Goal: Information Seeking & Learning: Learn about a topic

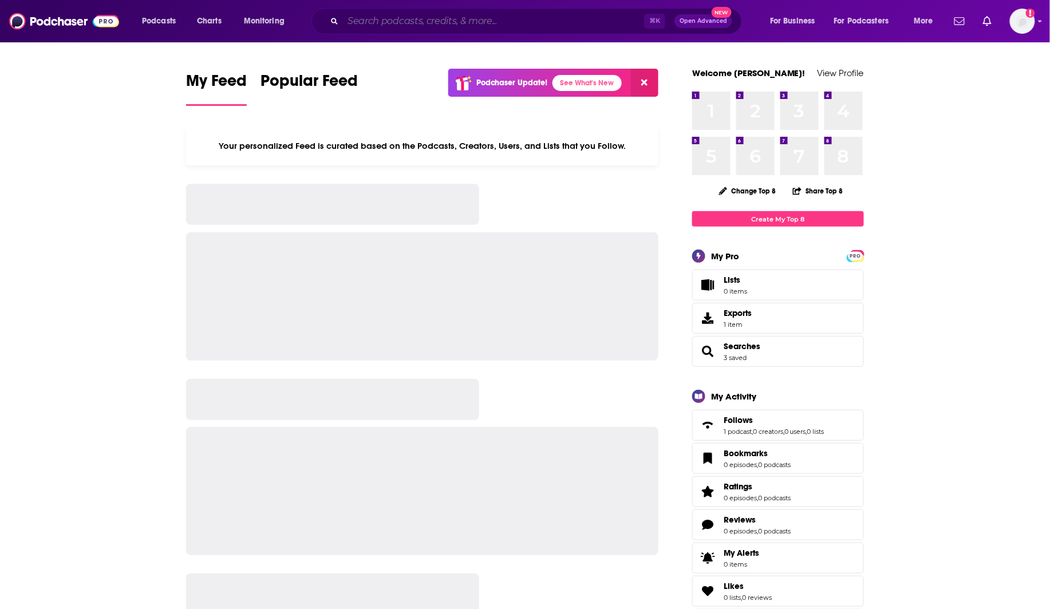
click at [539, 25] on input "Search podcasts, credits, & more..." at bounding box center [493, 21] width 301 height 18
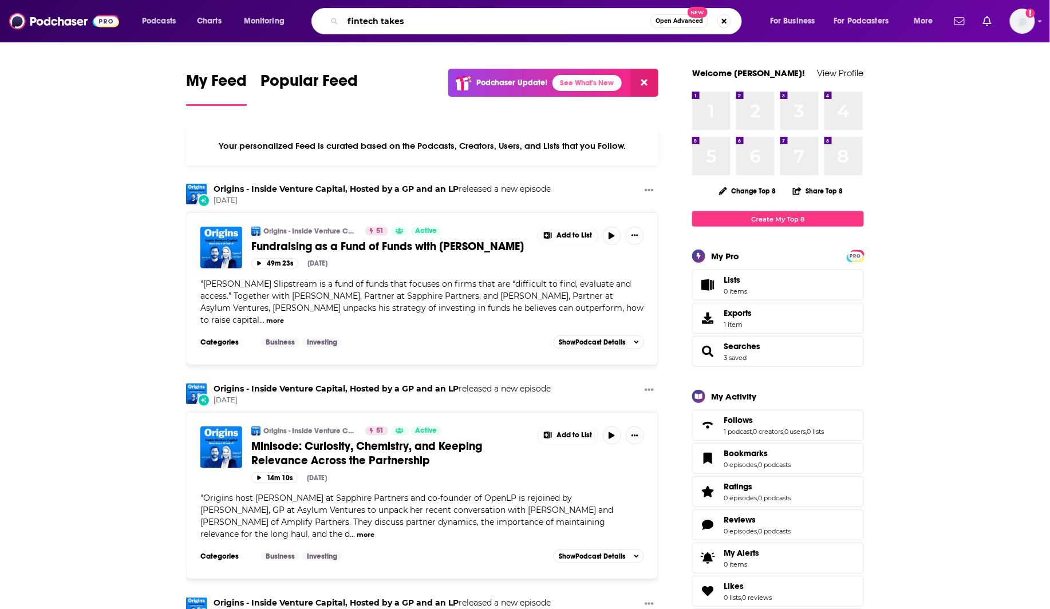
type input "fintech takes"
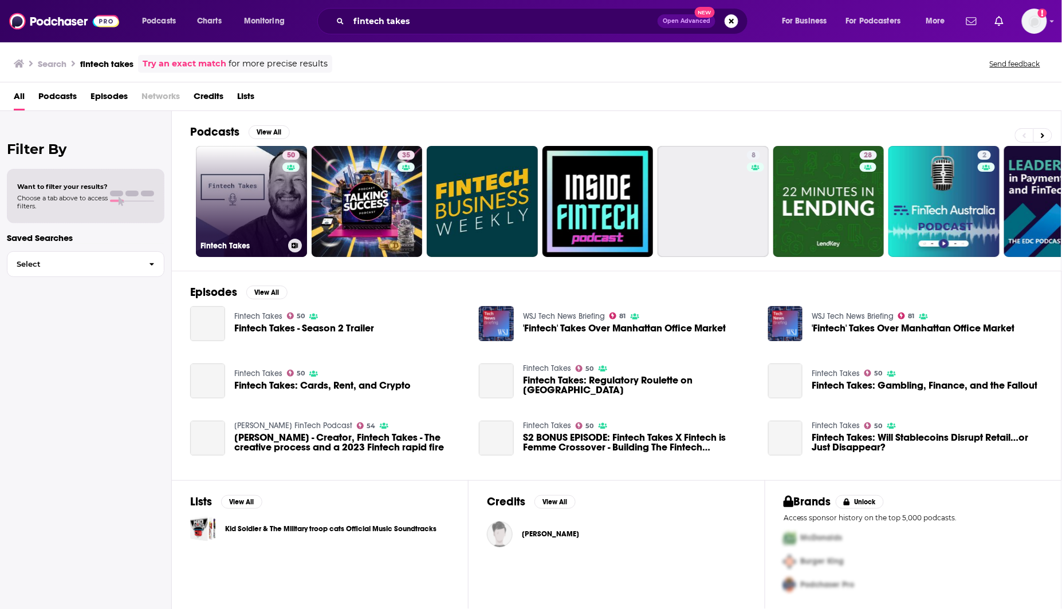
click at [225, 220] on link "50 Fintech Takes" at bounding box center [251, 201] width 111 height 111
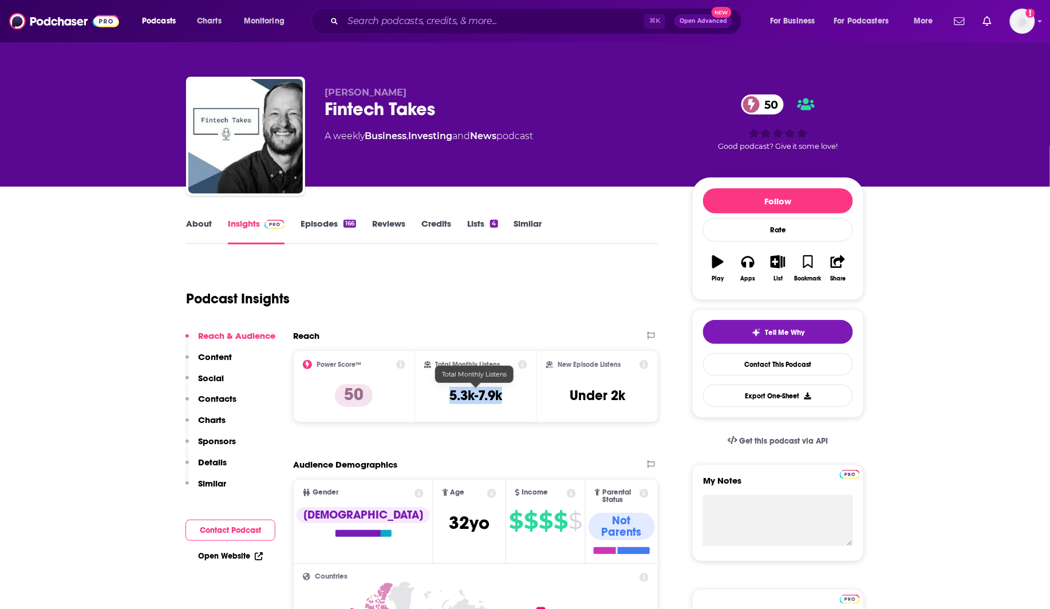
drag, startPoint x: 514, startPoint y: 395, endPoint x: 444, endPoint y: 397, distance: 69.3
click at [444, 397] on div "Total Monthly Listens 5.3k-7.9k" at bounding box center [476, 386] width 104 height 53
copy h3 "5.3k-7.9k"
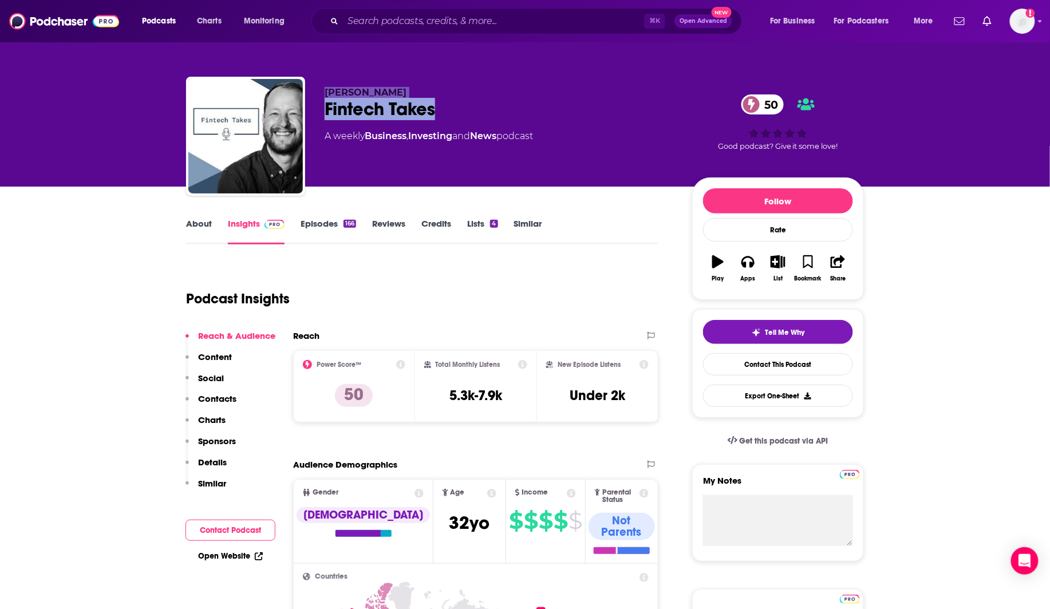
drag, startPoint x: 467, startPoint y: 116, endPoint x: 325, endPoint y: 92, distance: 143.5
click at [325, 92] on div "[PERSON_NAME] Fintech Takes 50 A weekly Business , Investing and News podcast" at bounding box center [499, 133] width 349 height 92
copy div "[PERSON_NAME] Fintech Takes"
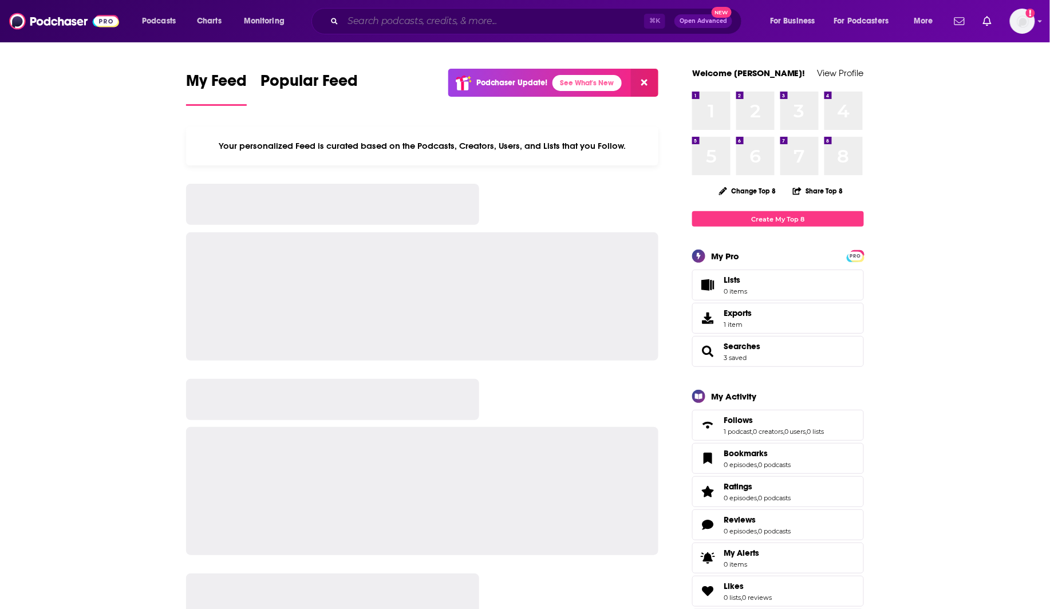
click at [401, 13] on input "Search podcasts, credits, & more..." at bounding box center [493, 21] width 301 height 18
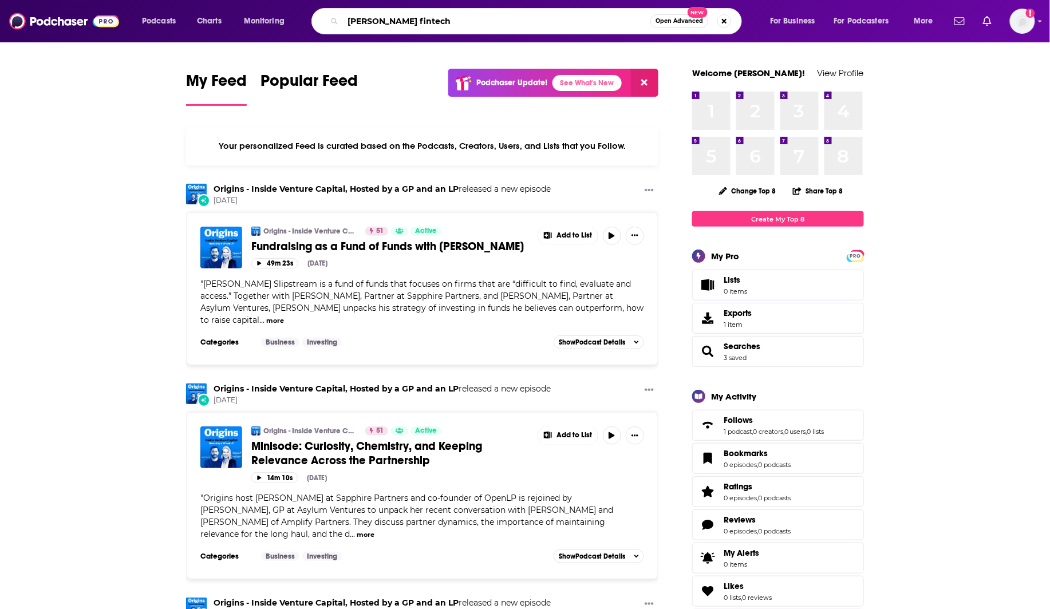
type input "[PERSON_NAME] fintech"
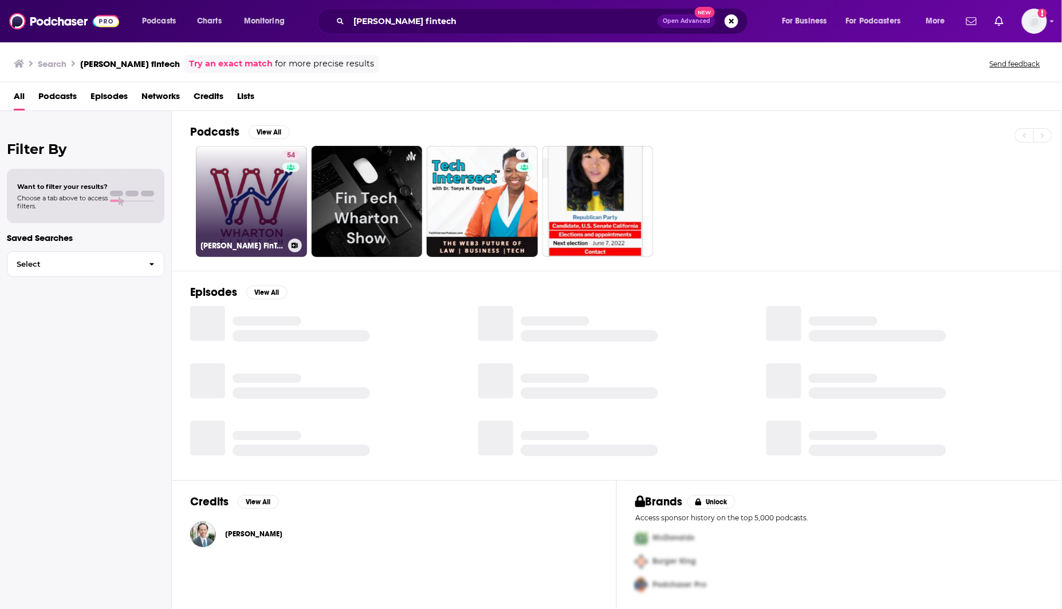
click at [269, 203] on link "54 Wharton FinTech Podcast" at bounding box center [251, 201] width 111 height 111
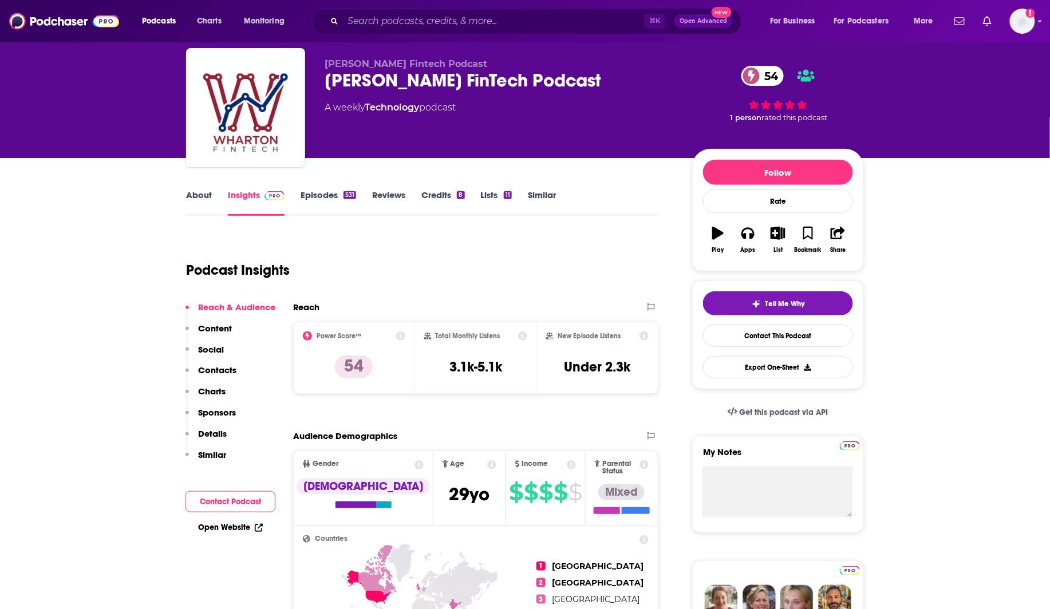
scroll to position [39, 0]
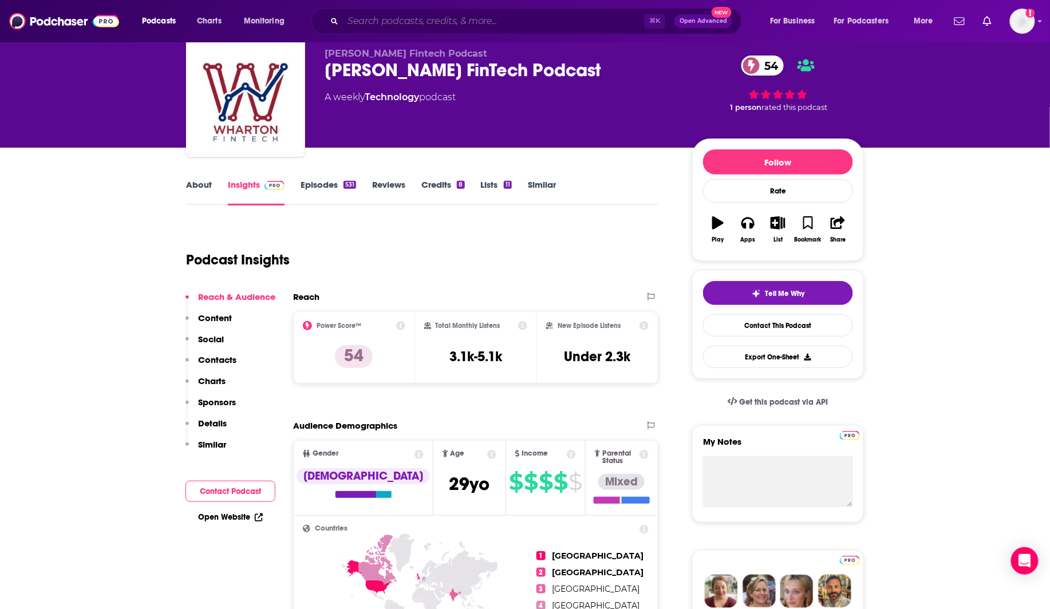
click at [479, 28] on input "Search podcasts, credits, & more..." at bounding box center [493, 21] width 301 height 18
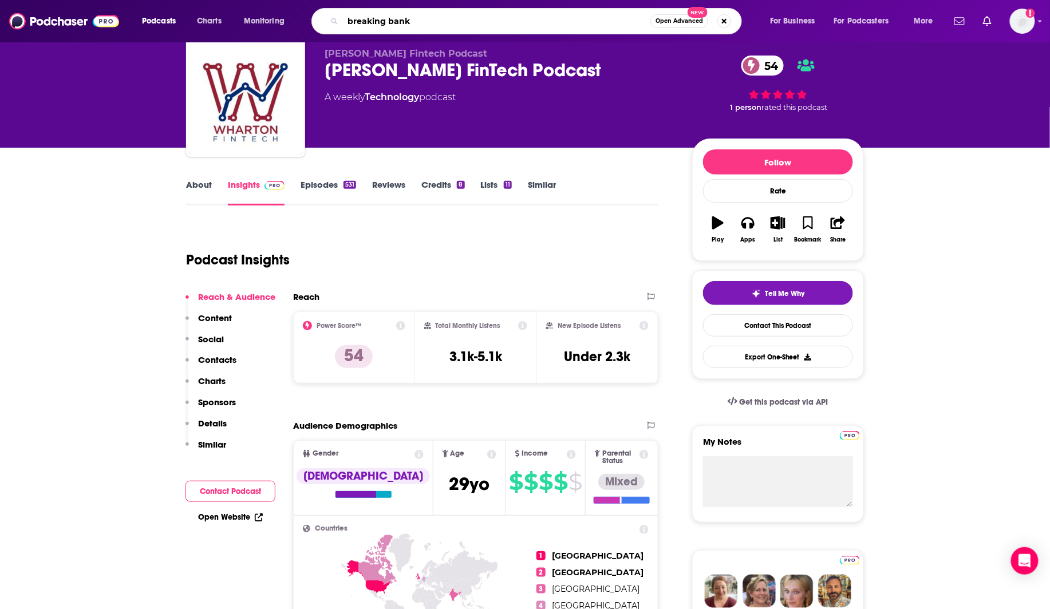
type input "breaking banks"
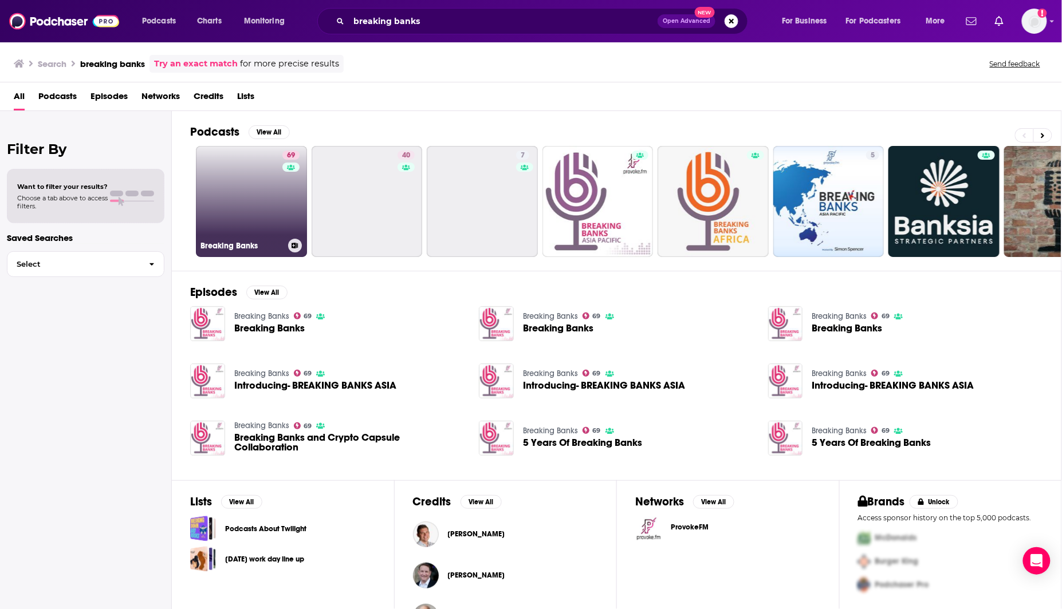
click at [232, 200] on link "69 Breaking Banks" at bounding box center [251, 201] width 111 height 111
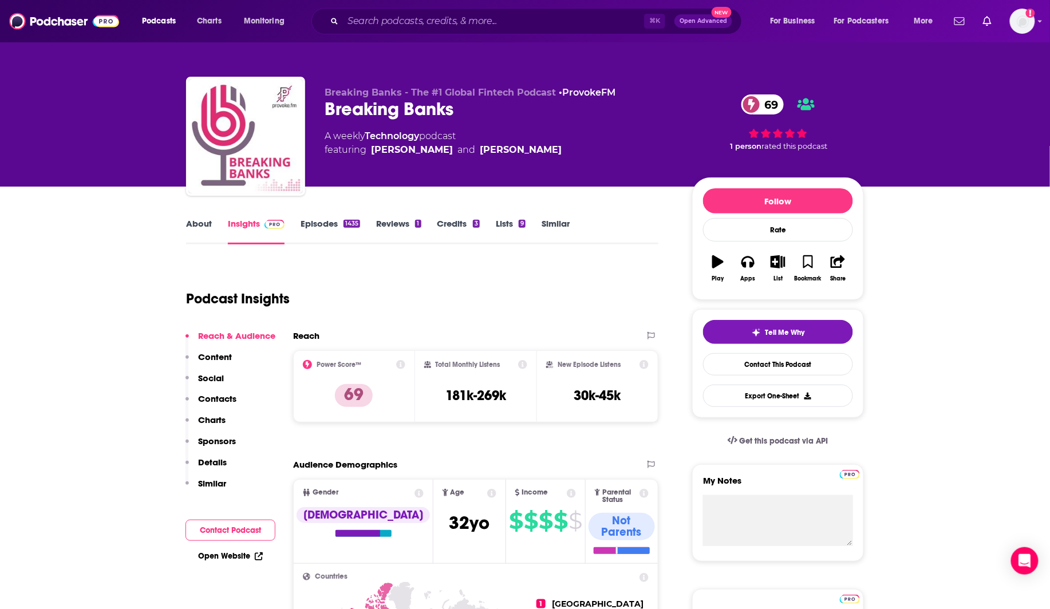
click at [326, 219] on link "Episodes 1435" at bounding box center [331, 231] width 60 height 26
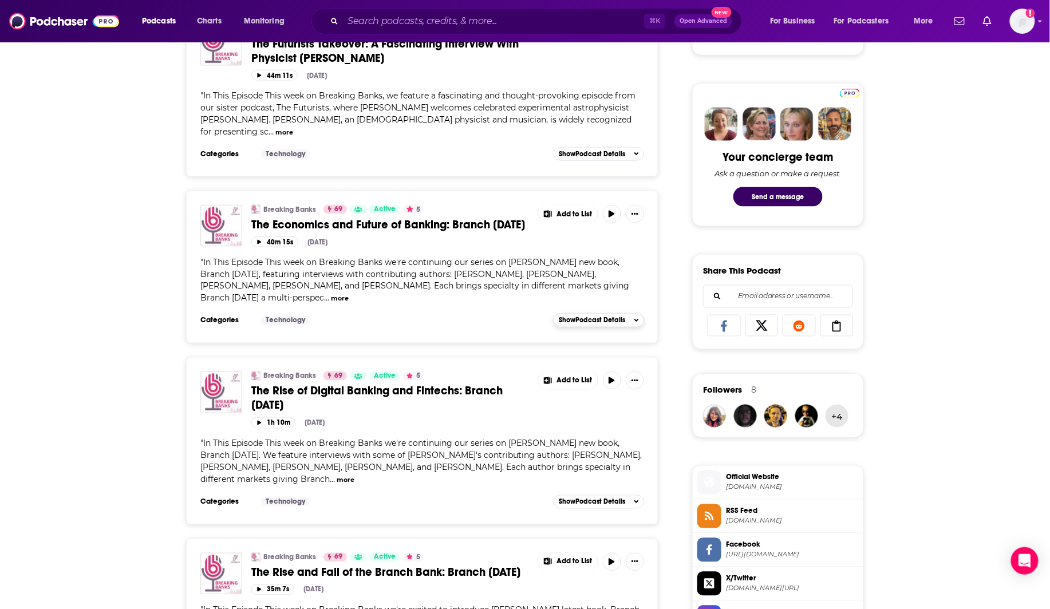
scroll to position [584, 0]
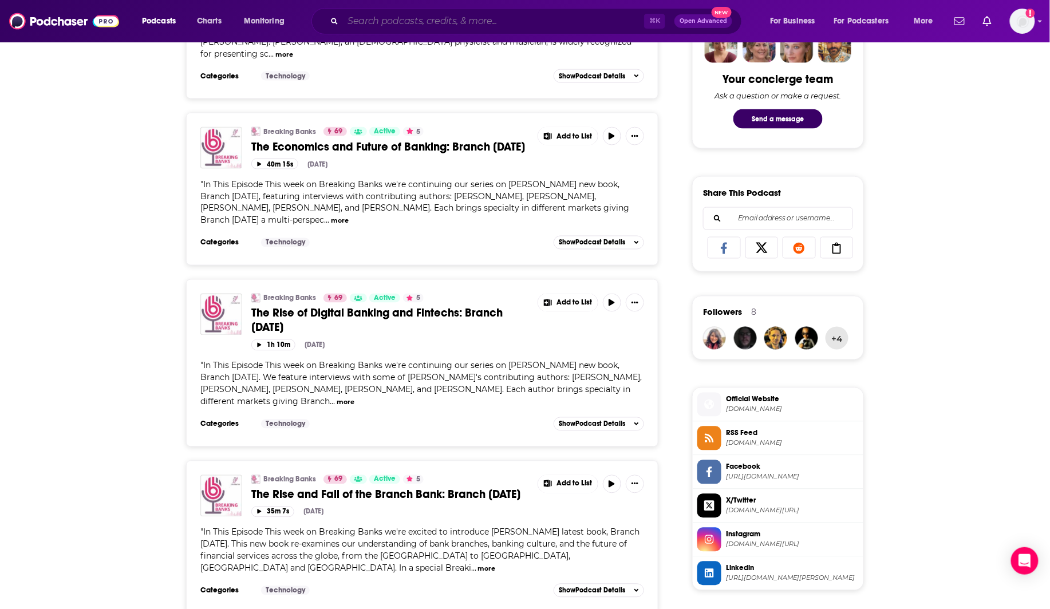
click at [475, 29] on input "Search podcasts, credits, & more..." at bounding box center [493, 21] width 301 height 18
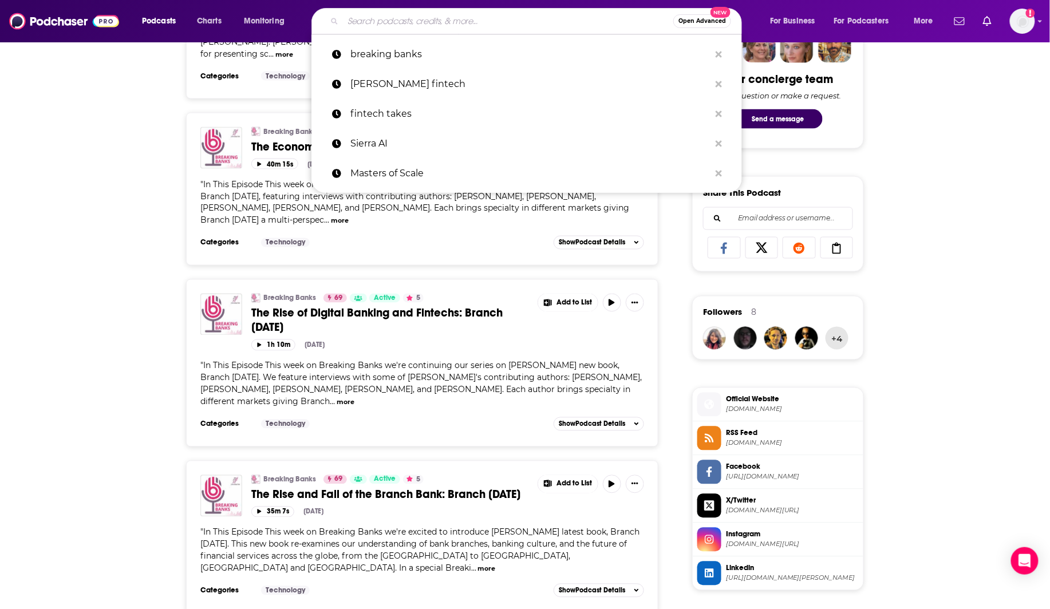
paste input "Leaders in Payments"
type input "Leaders in Payments"
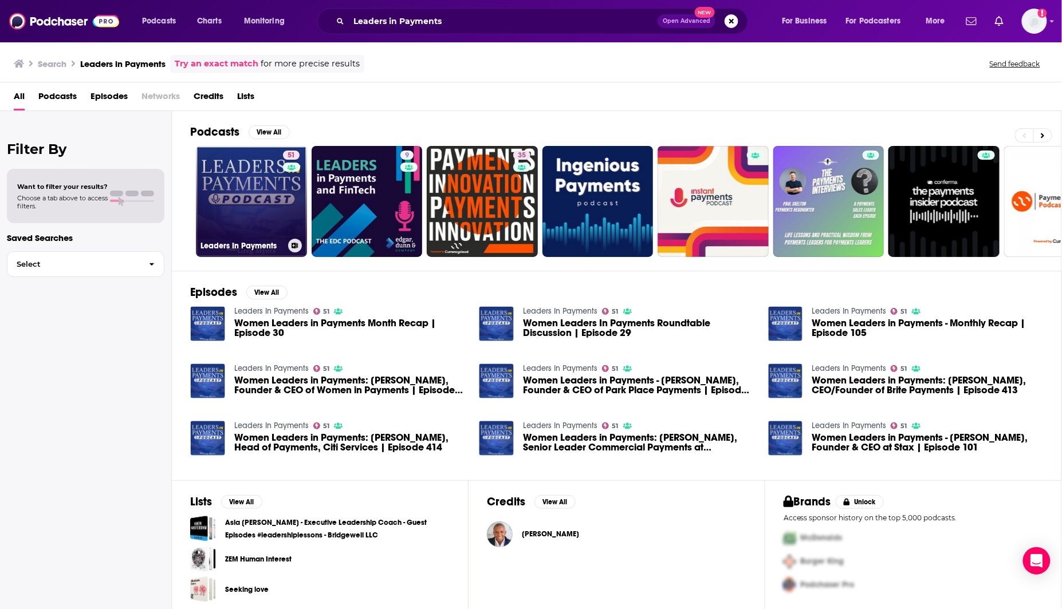
click at [223, 218] on link "51 Leaders In Payments" at bounding box center [251, 201] width 111 height 111
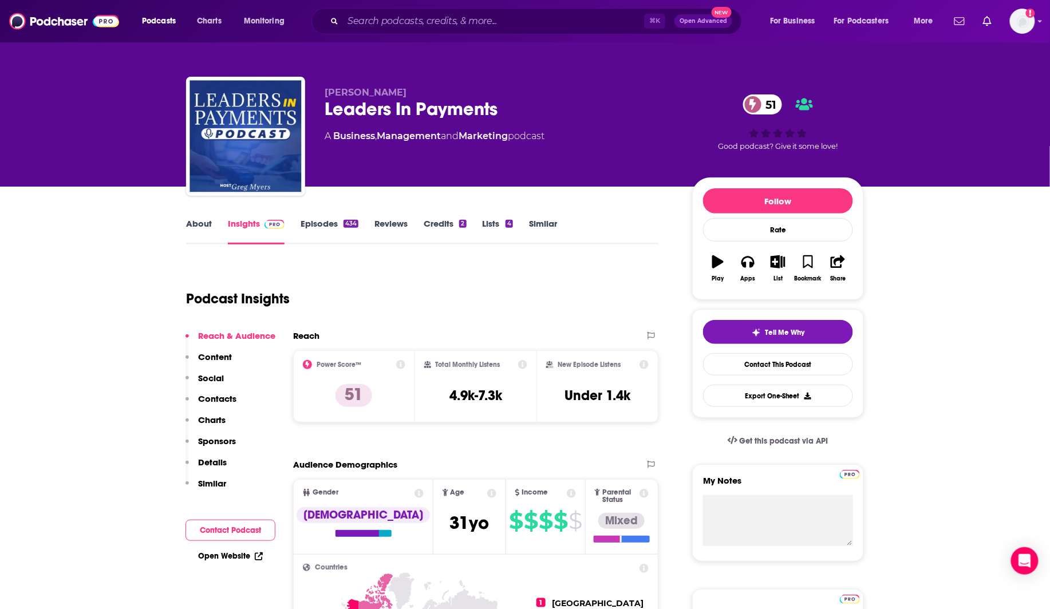
click at [203, 234] on link "About" at bounding box center [199, 231] width 26 height 26
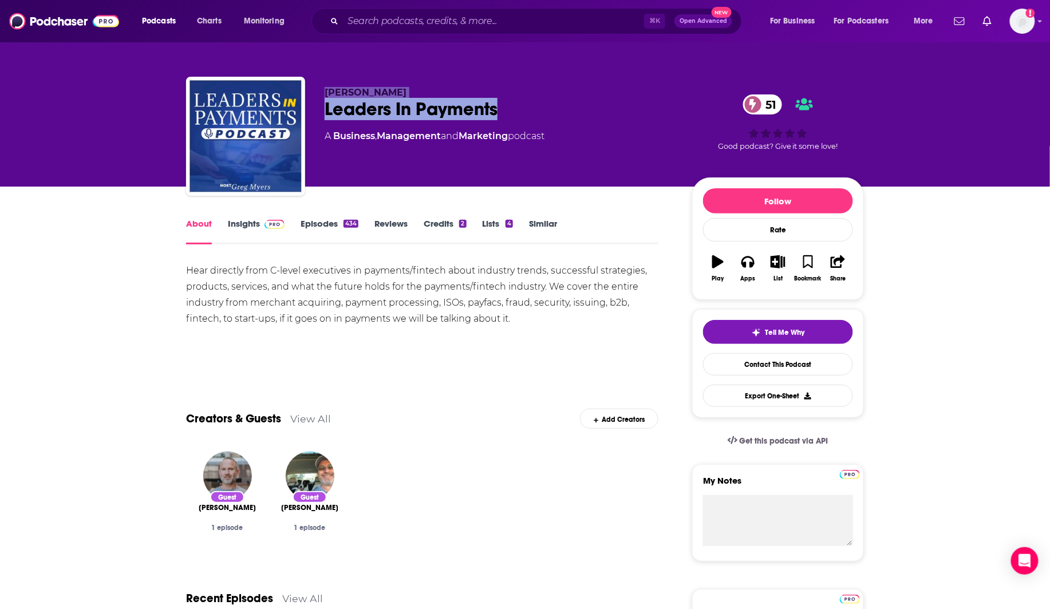
drag, startPoint x: 542, startPoint y: 115, endPoint x: 295, endPoint y: 104, distance: 247.0
click at [295, 104] on div "Greg Myers Leaders In Payments 51 A Business , Management and Marketing podcast…" at bounding box center [525, 139] width 678 height 124
copy div "Greg Myers Leaders In Payments"
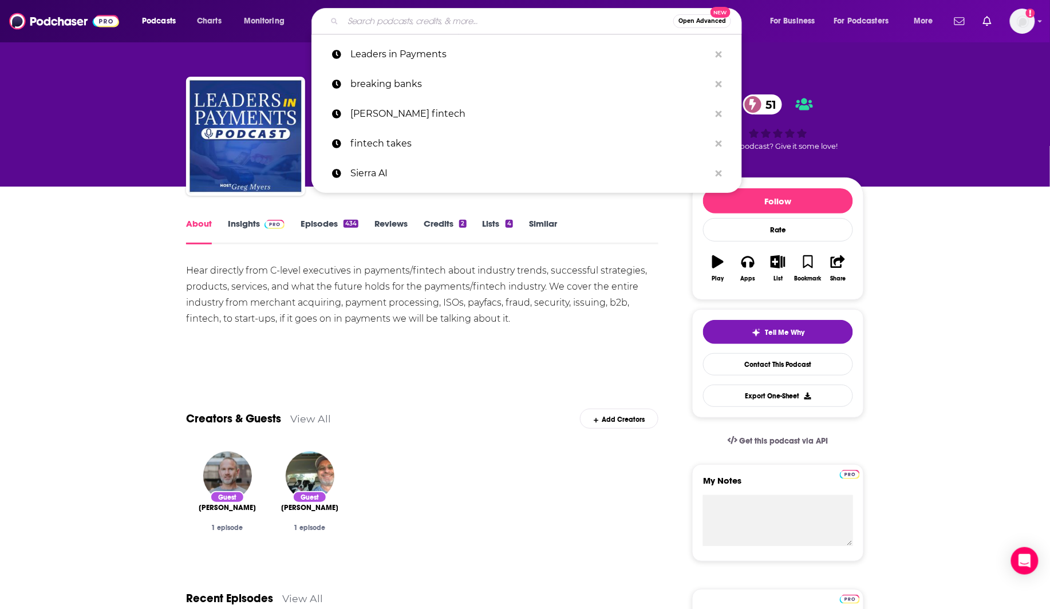
click at [401, 24] on input "Search podcasts, credits, & more..." at bounding box center [508, 21] width 330 height 18
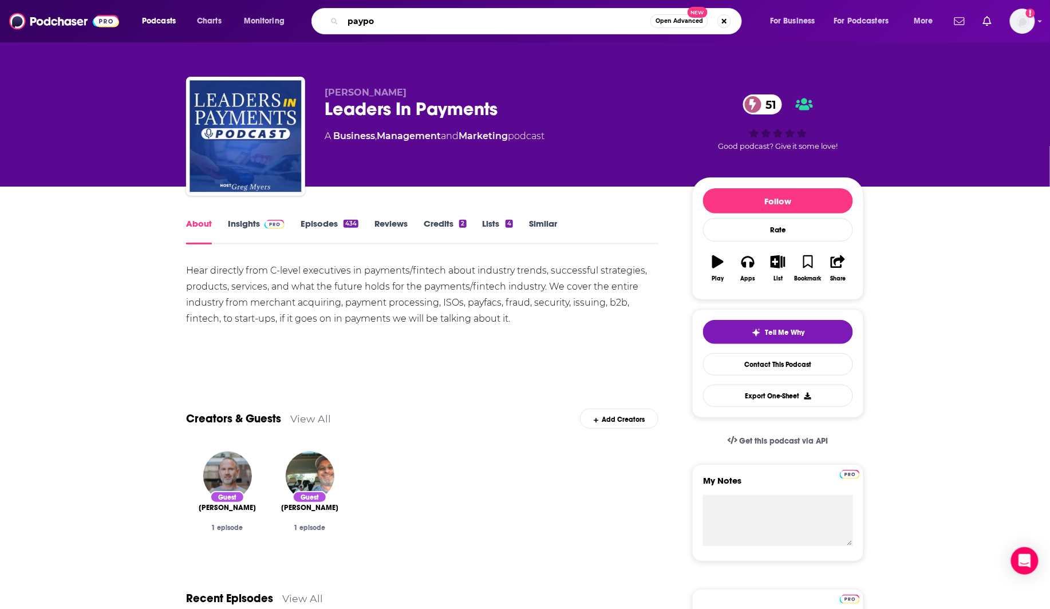
type input "paypod"
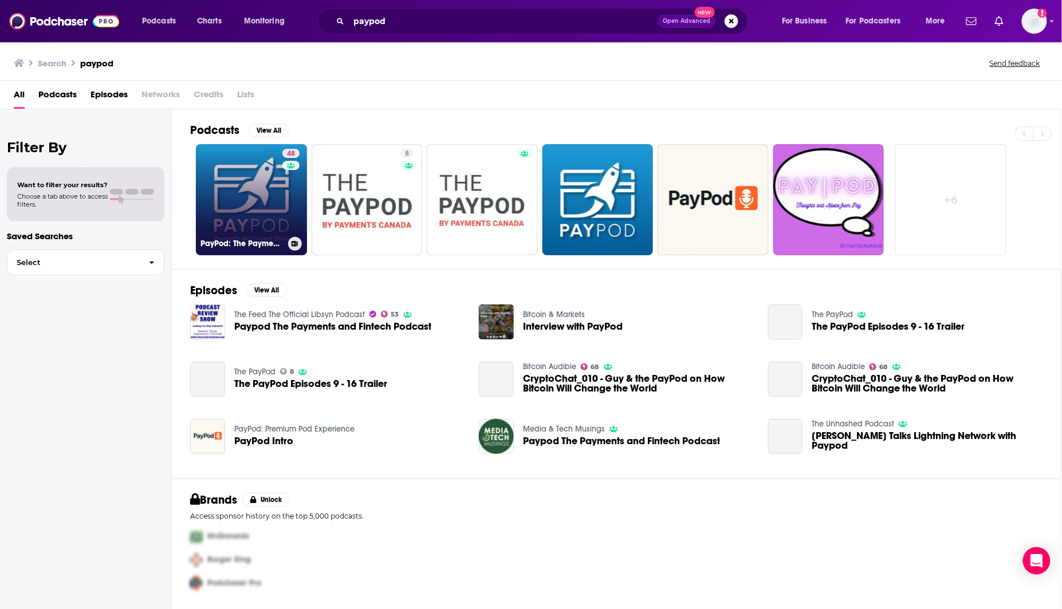
click at [283, 184] on div "48" at bounding box center [292, 193] width 20 height 88
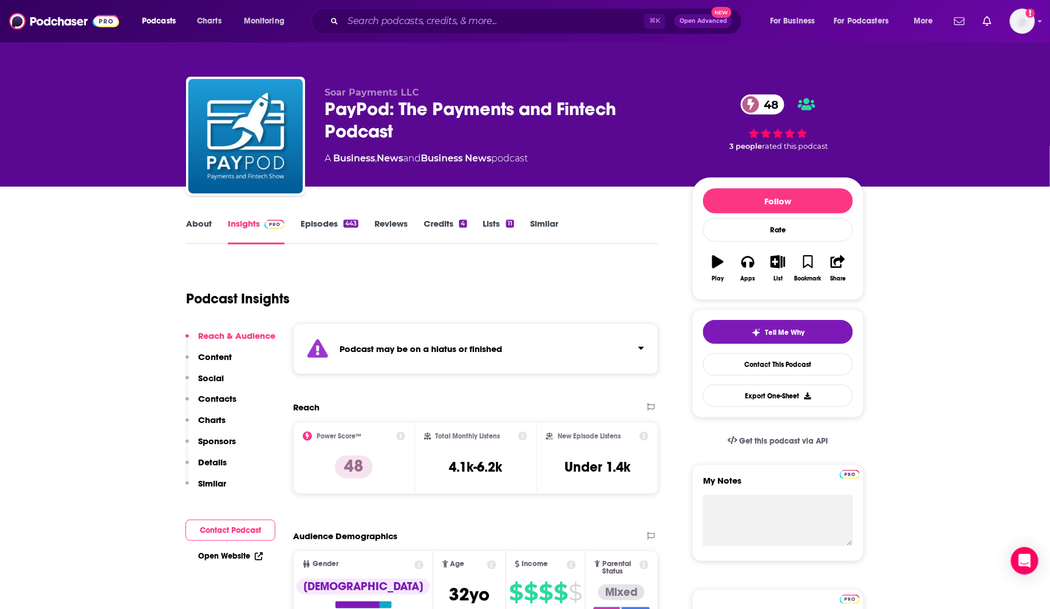
click at [338, 231] on link "Episodes 443" at bounding box center [330, 231] width 58 height 26
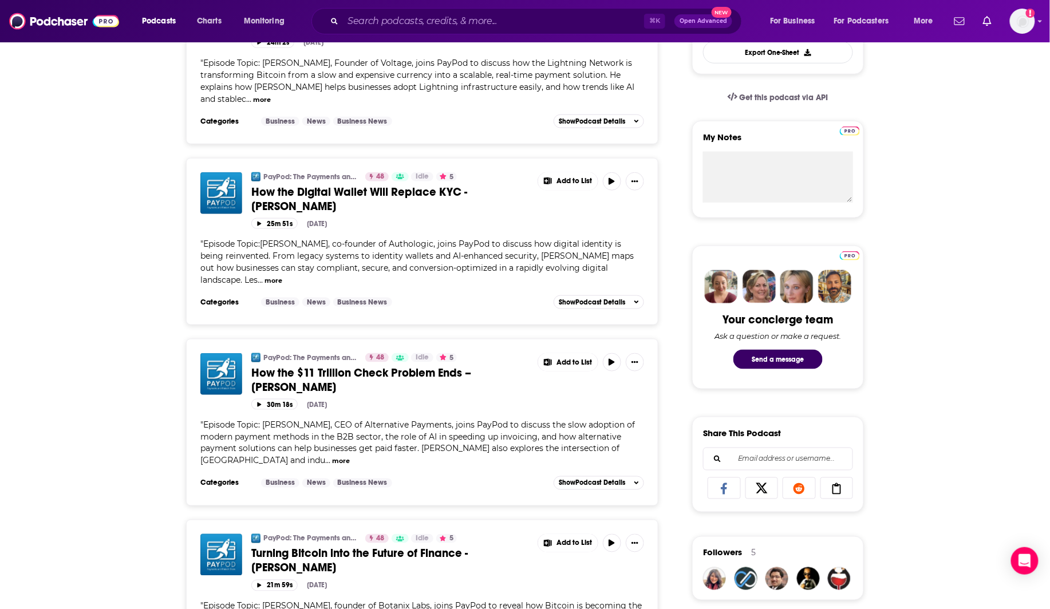
scroll to position [409, 0]
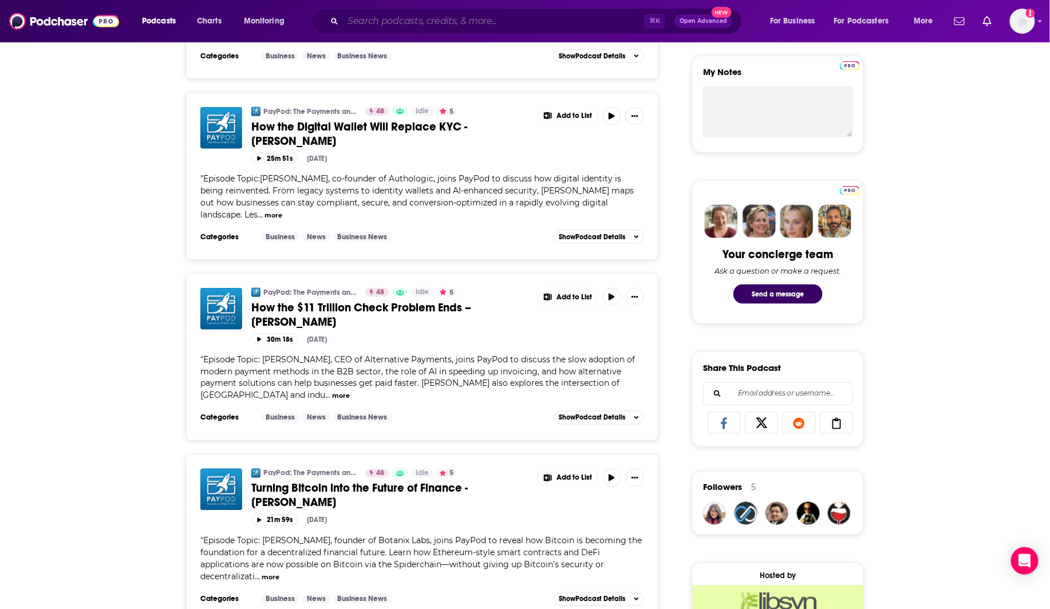
click at [472, 26] on input "Search podcasts, credits, & more..." at bounding box center [493, 21] width 301 height 18
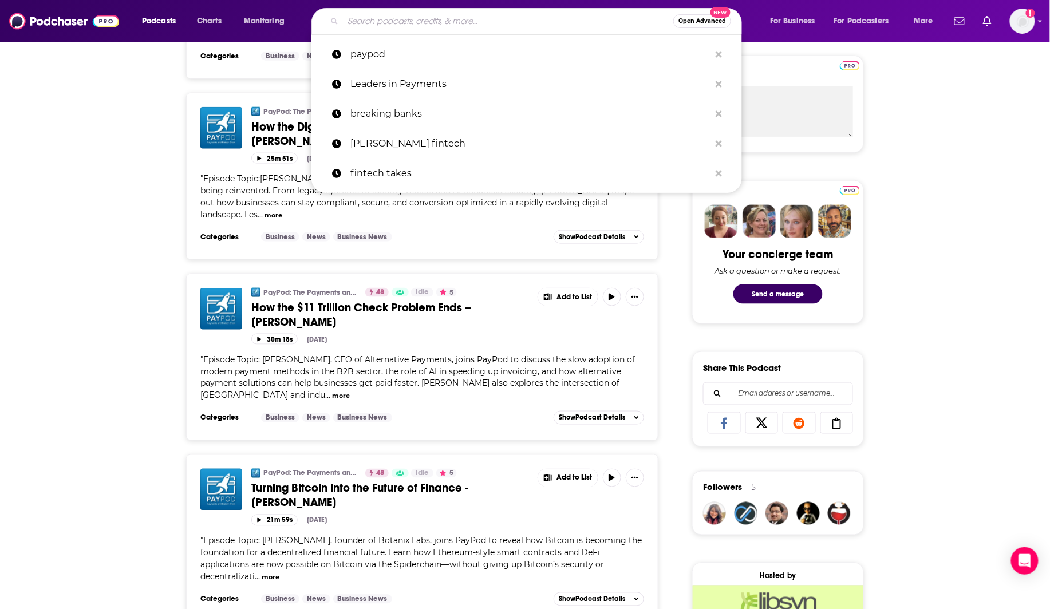
paste input "Fintech Business Weekly"
type input "Fintech Business Weekly"
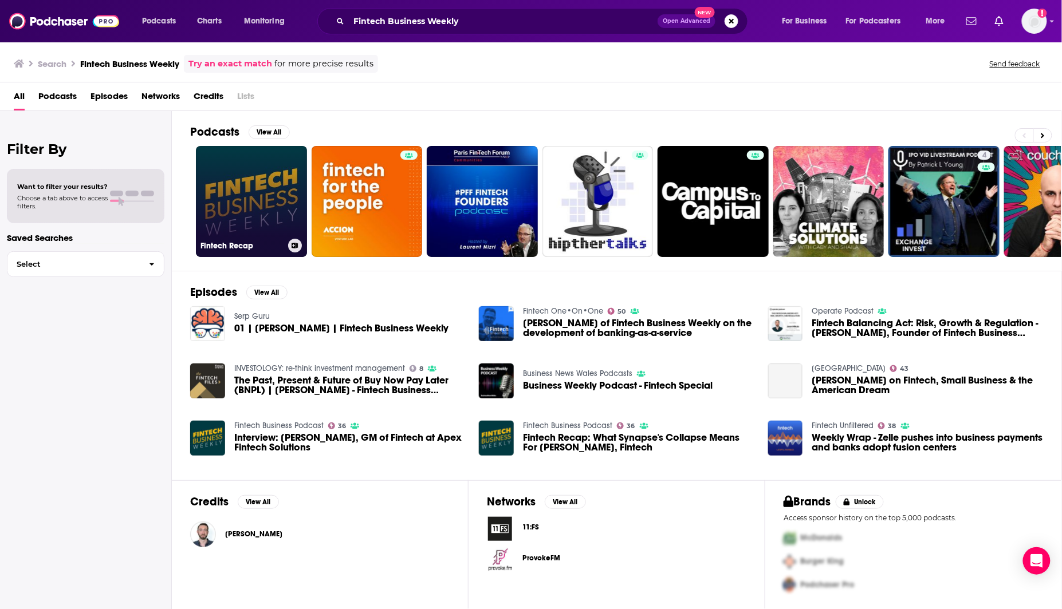
click at [240, 190] on link "Fintech Recap" at bounding box center [251, 201] width 111 height 111
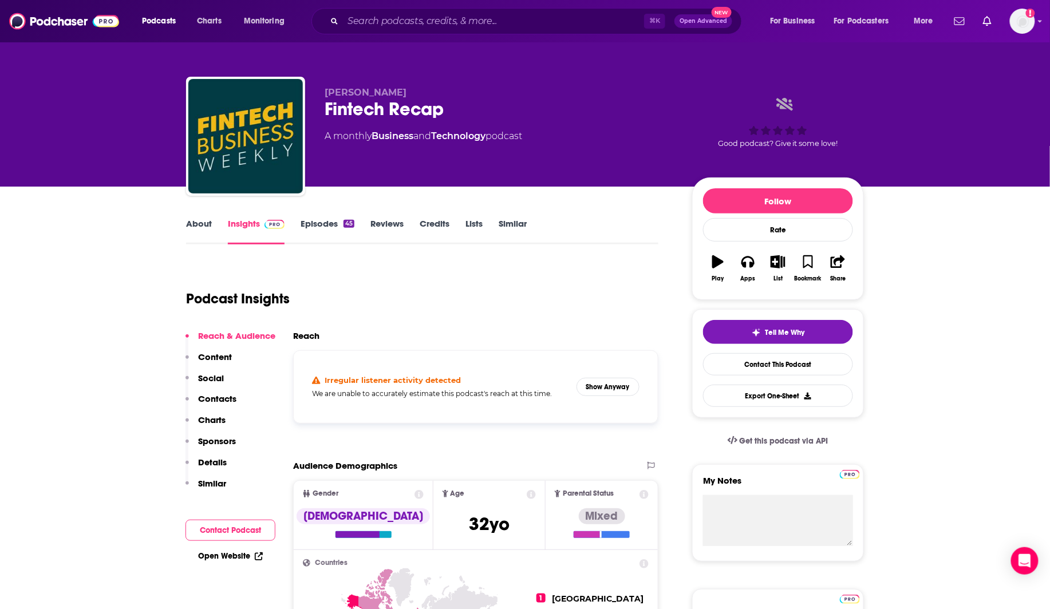
click at [313, 219] on link "Episodes 45" at bounding box center [328, 231] width 54 height 26
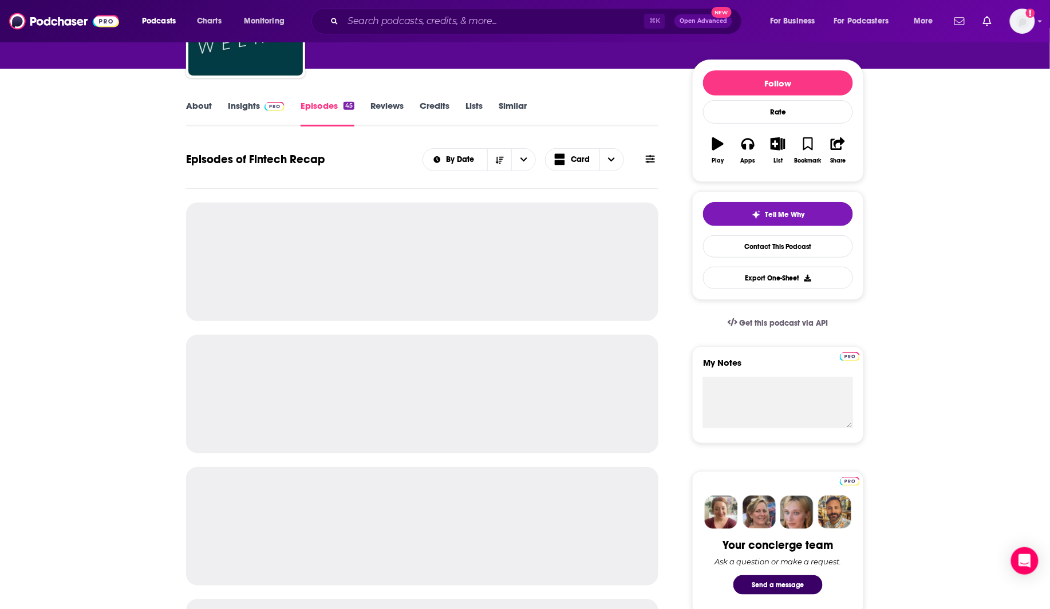
scroll to position [108, 0]
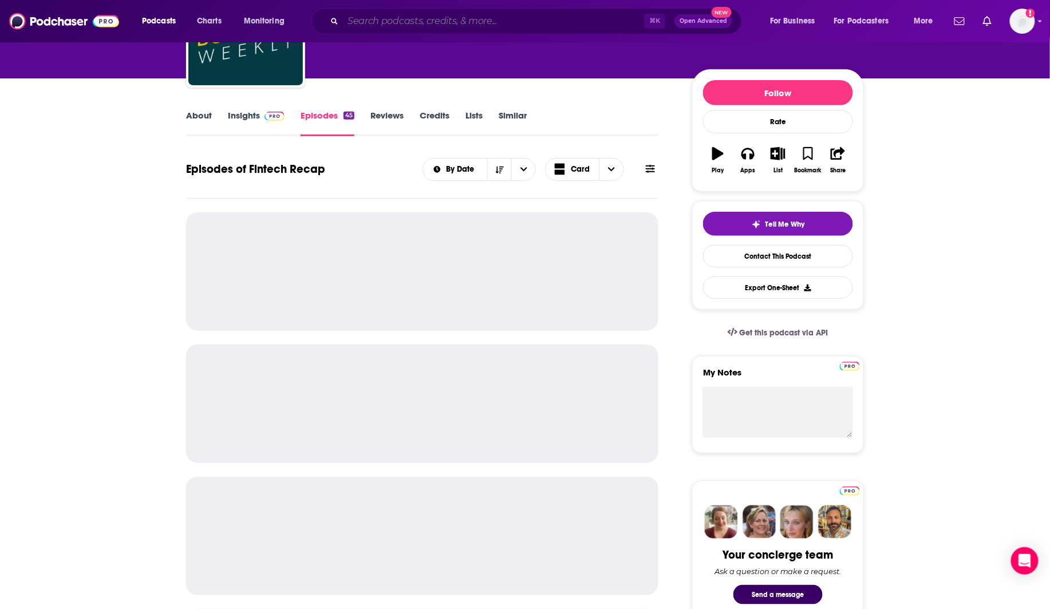
click at [375, 22] on input "Search podcasts, credits, & more..." at bounding box center [493, 21] width 301 height 18
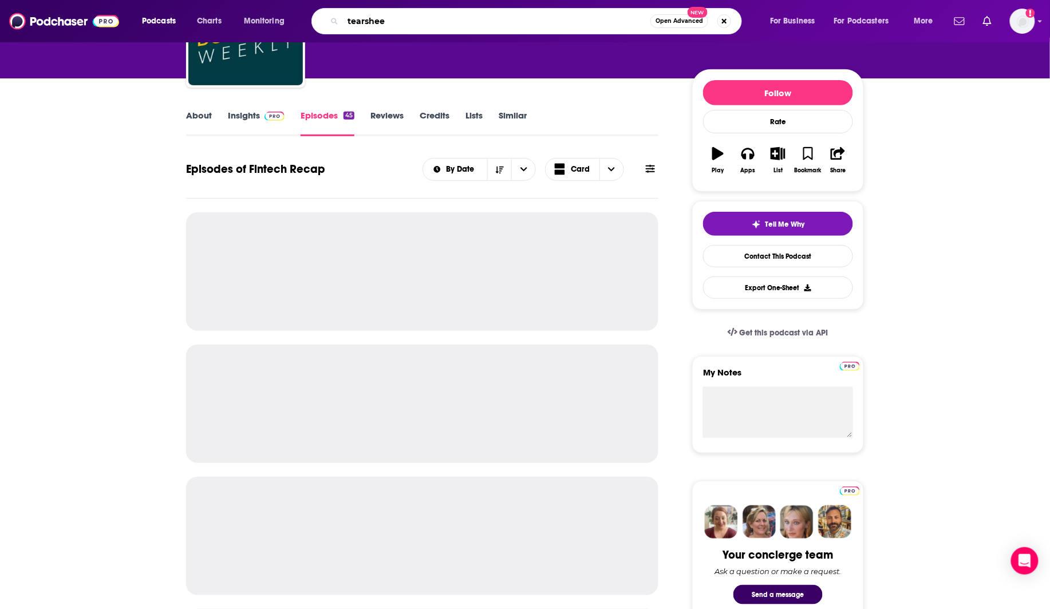
type input "tearsheet"
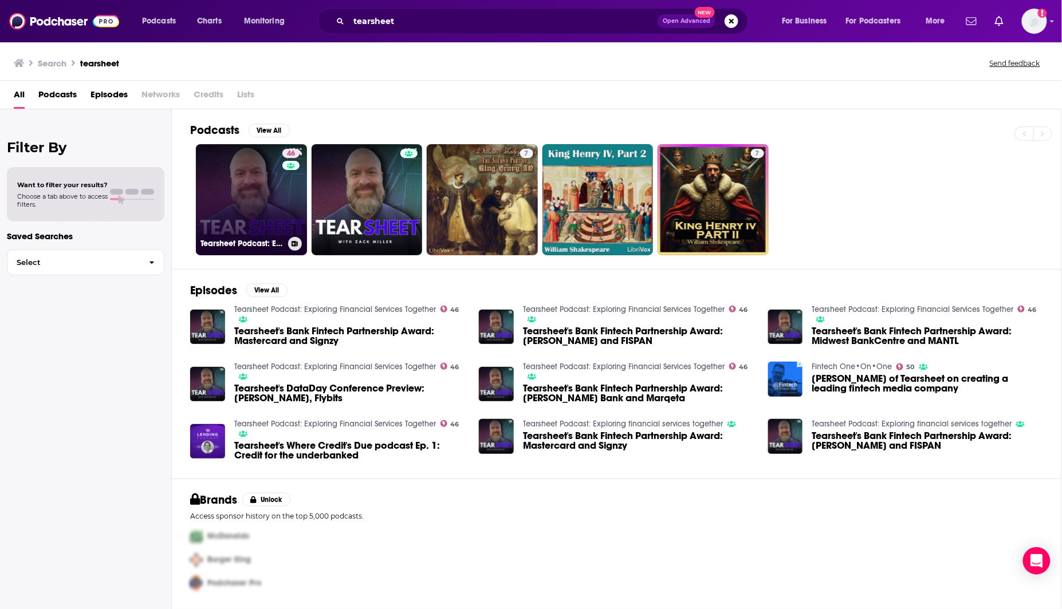
click at [269, 179] on link "46 Tearsheet Podcast: Exploring Financial Services Together" at bounding box center [251, 199] width 111 height 111
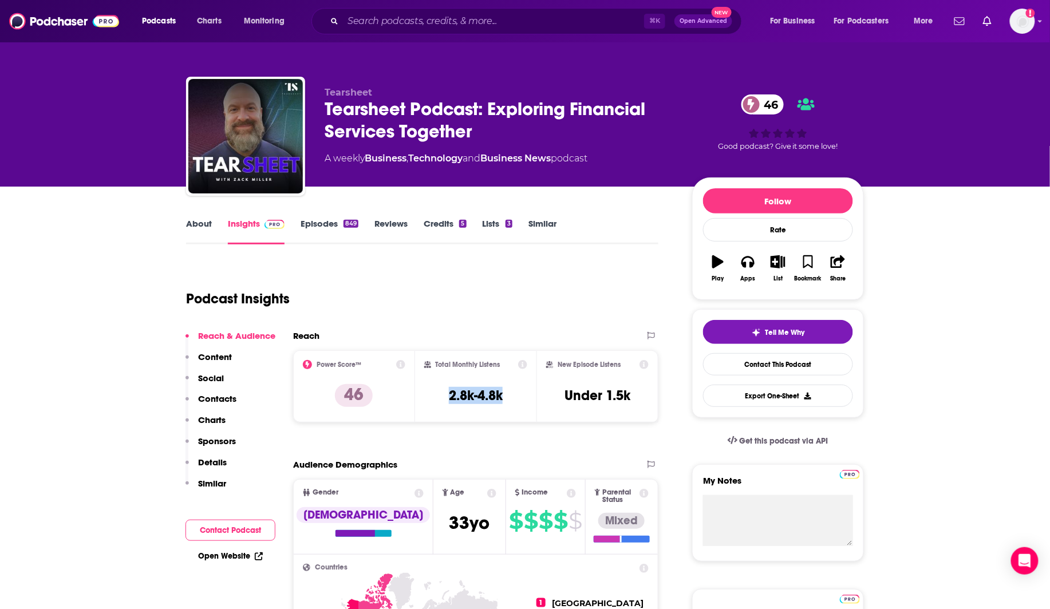
drag, startPoint x: 448, startPoint y: 397, endPoint x: 521, endPoint y: 398, distance: 73.3
click at [521, 398] on div "Total Monthly Listens 2.8k-4.8k" at bounding box center [476, 386] width 104 height 53
copy h3 "2.8k-4.8k"
click at [209, 227] on link "About" at bounding box center [199, 231] width 26 height 26
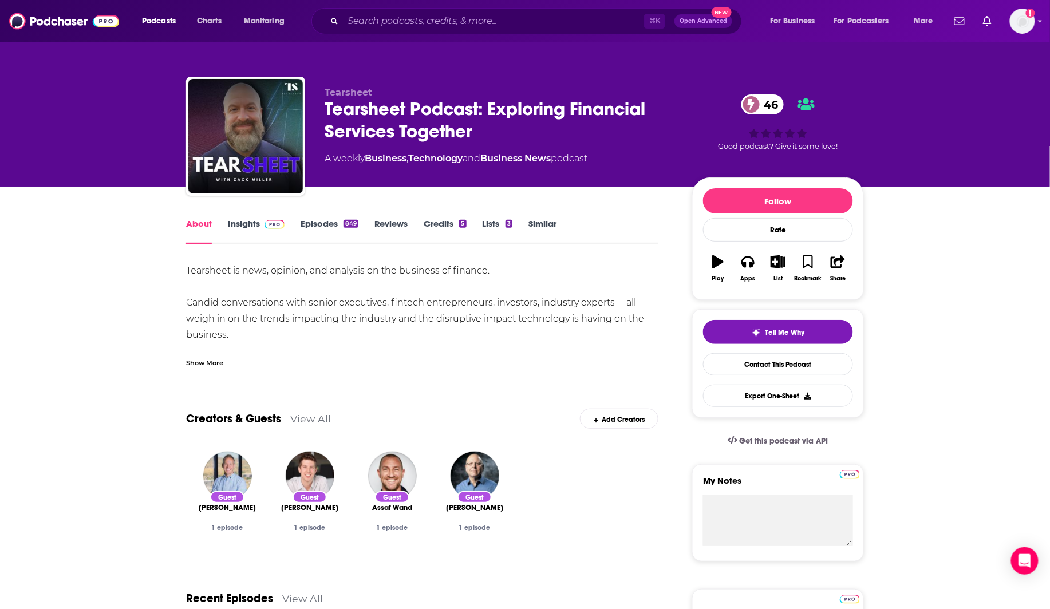
click at [316, 328] on div "Tearsheet is news, opinion, and analysis on the business of finance. Candid con…" at bounding box center [422, 319] width 472 height 112
click at [210, 363] on div "Show More" at bounding box center [204, 362] width 37 height 11
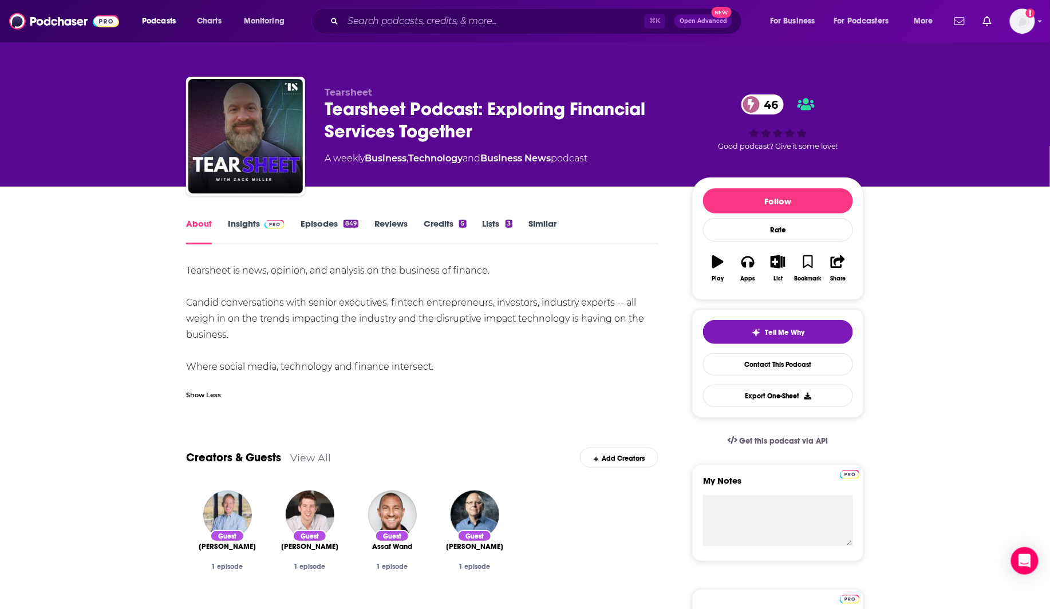
click at [474, 31] on div "⌘ K Open Advanced New" at bounding box center [526, 21] width 431 height 26
click at [476, 28] on input "Search podcasts, credits, & more..." at bounding box center [493, 21] width 301 height 18
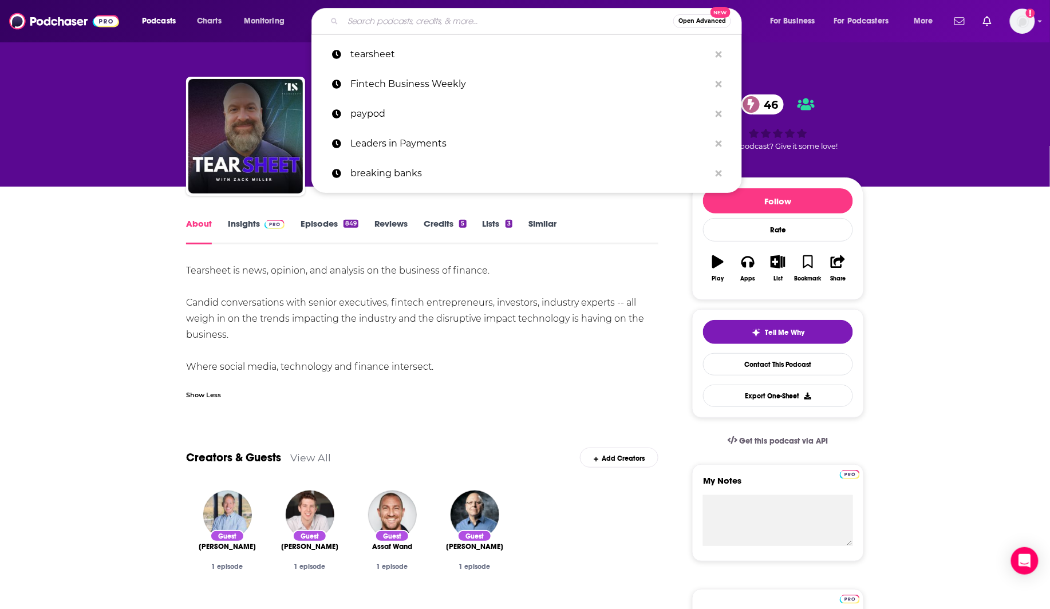
paste input "Fintech Impact"
type input "Fintech Impact"
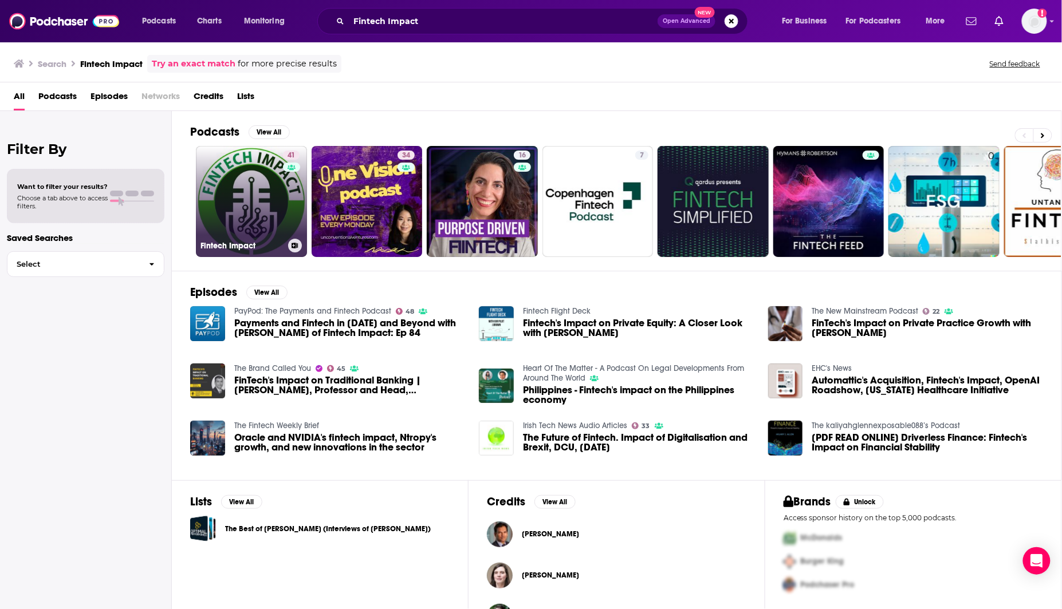
click at [226, 220] on link "41 Fintech Impact" at bounding box center [251, 201] width 111 height 111
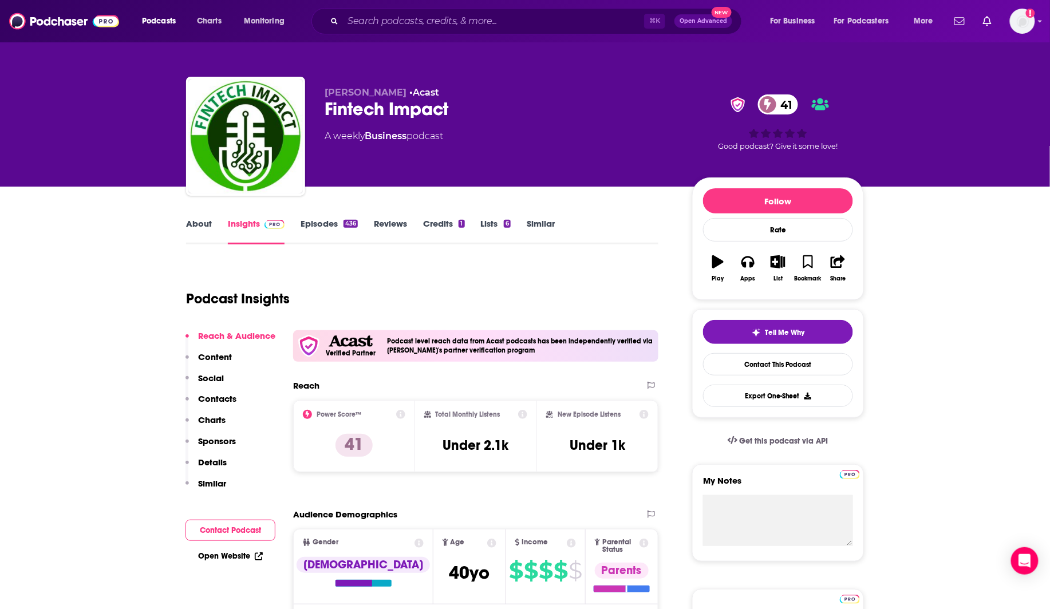
click at [381, 31] on div "⌘ K Open Advanced New" at bounding box center [526, 21] width 431 height 26
click at [388, 24] on input "Search podcasts, credits, & more..." at bounding box center [493, 21] width 301 height 18
paste input "Slate Money"
type input "Slate Money"
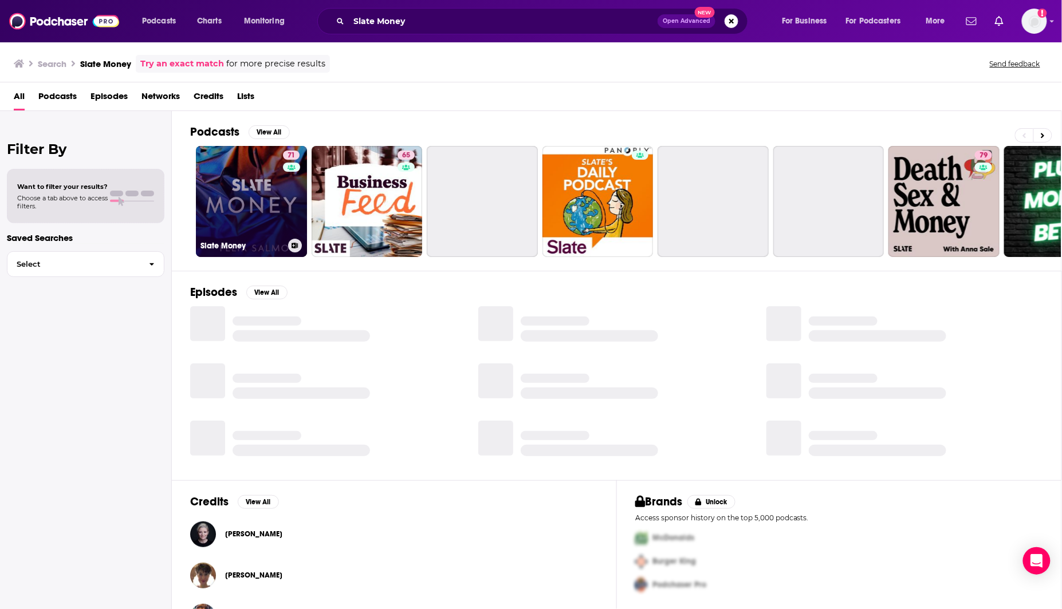
click at [286, 185] on div "71" at bounding box center [292, 195] width 19 height 88
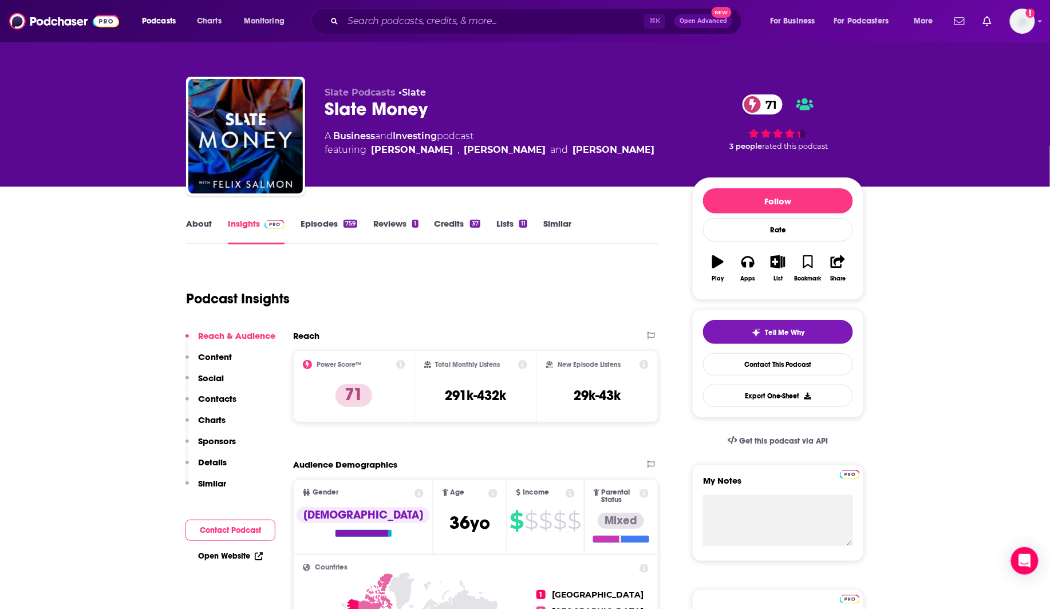
click at [204, 223] on link "About" at bounding box center [199, 231] width 26 height 26
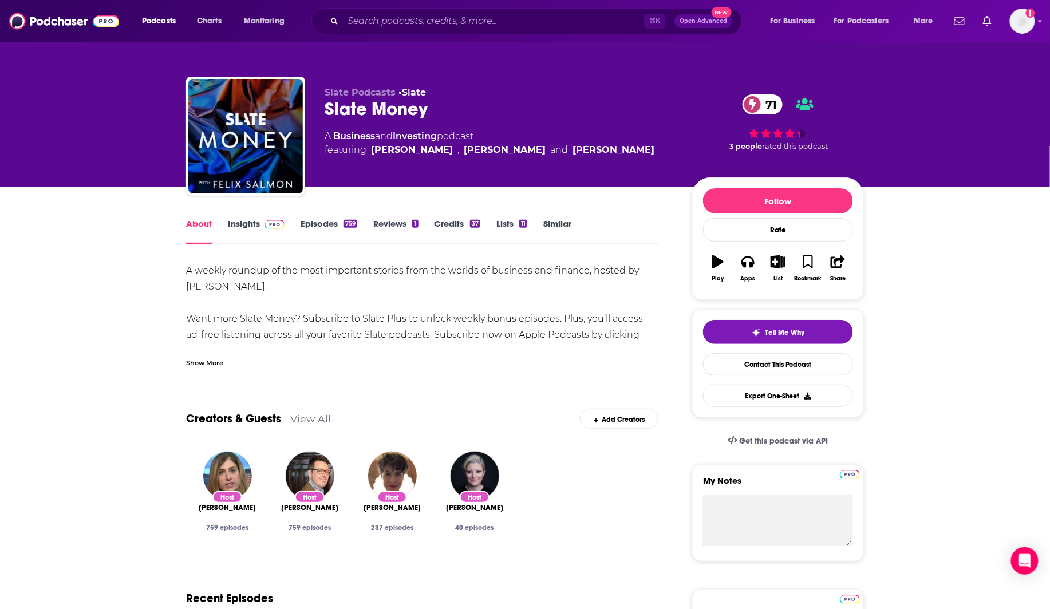
click at [356, 294] on div "A weekly roundup of the most important stories from the worlds of business and …" at bounding box center [422, 311] width 472 height 96
click at [350, 337] on div "A weekly roundup of the most important stories from the worlds of business and …" at bounding box center [422, 311] width 472 height 96
drag, startPoint x: 294, startPoint y: 223, endPoint x: 302, endPoint y: 225, distance: 7.8
click at [295, 223] on div "Insights" at bounding box center [264, 231] width 73 height 26
click at [332, 230] on link "Episodes 759" at bounding box center [329, 231] width 57 height 26
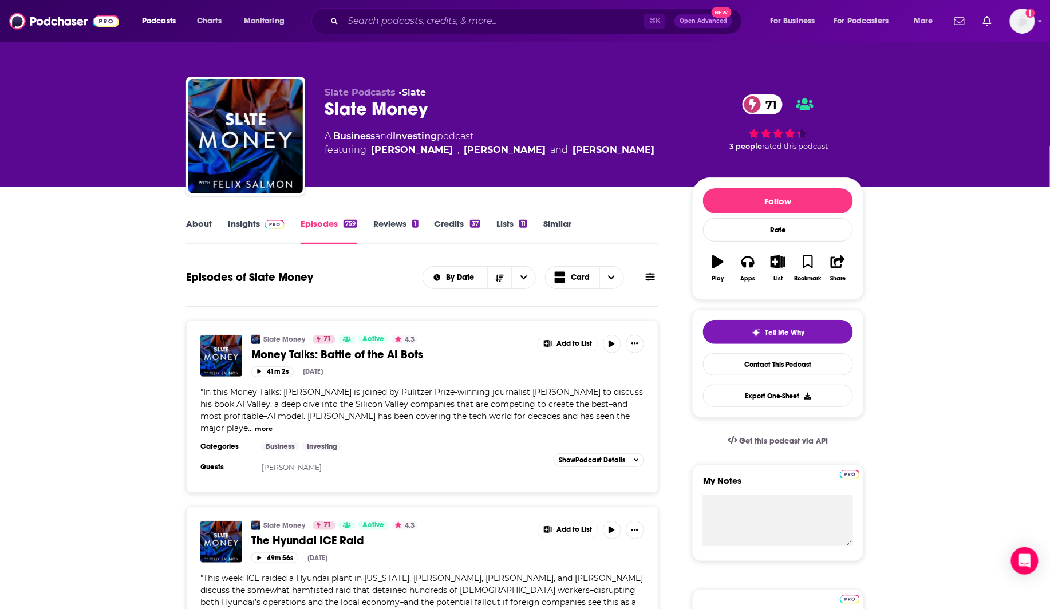
click at [317, 414] on span "In this Money Talks: Elizabeth Spiers is joined by Pulitzer Prize-winning journ…" at bounding box center [421, 410] width 443 height 46
click at [203, 442] on h3 "Categories" at bounding box center [226, 446] width 52 height 9
click at [273, 424] on button "more" at bounding box center [264, 429] width 18 height 10
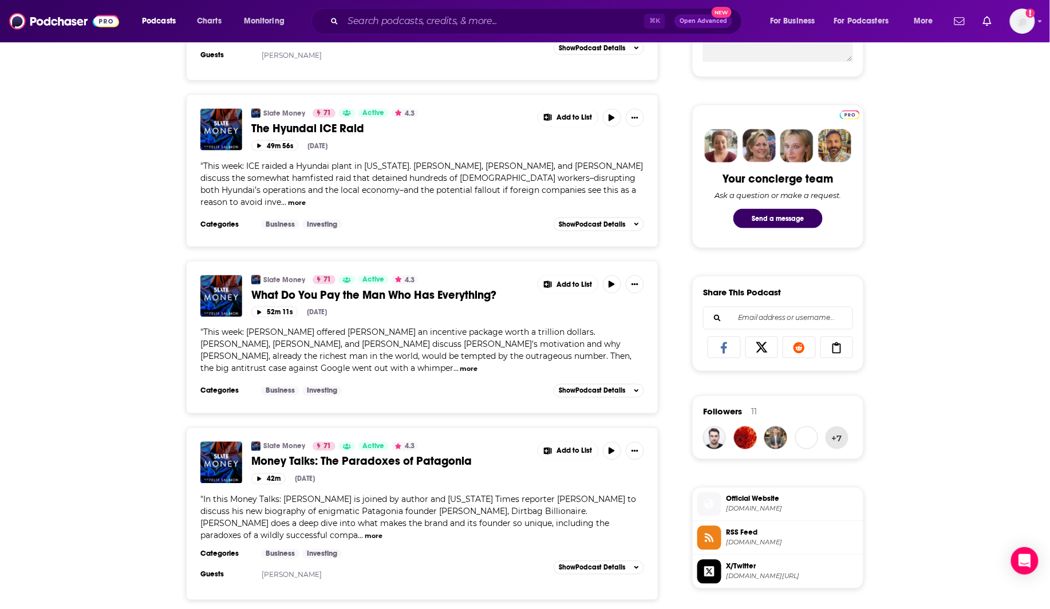
scroll to position [563, 0]
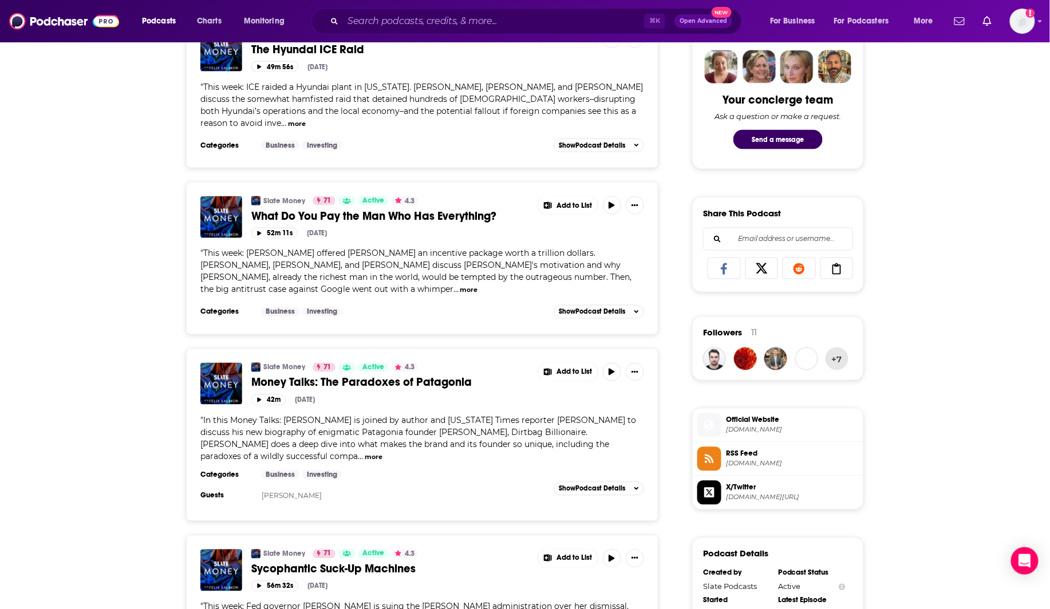
click at [461, 417] on span "In this Money Talks: Felix Salmon is joined by author and New York Times report…" at bounding box center [418, 439] width 436 height 46
click at [383, 416] on span "In this Money Talks: Felix Salmon is joined by author and New York Times report…" at bounding box center [418, 439] width 436 height 46
click at [365, 453] on button "more" at bounding box center [374, 458] width 18 height 10
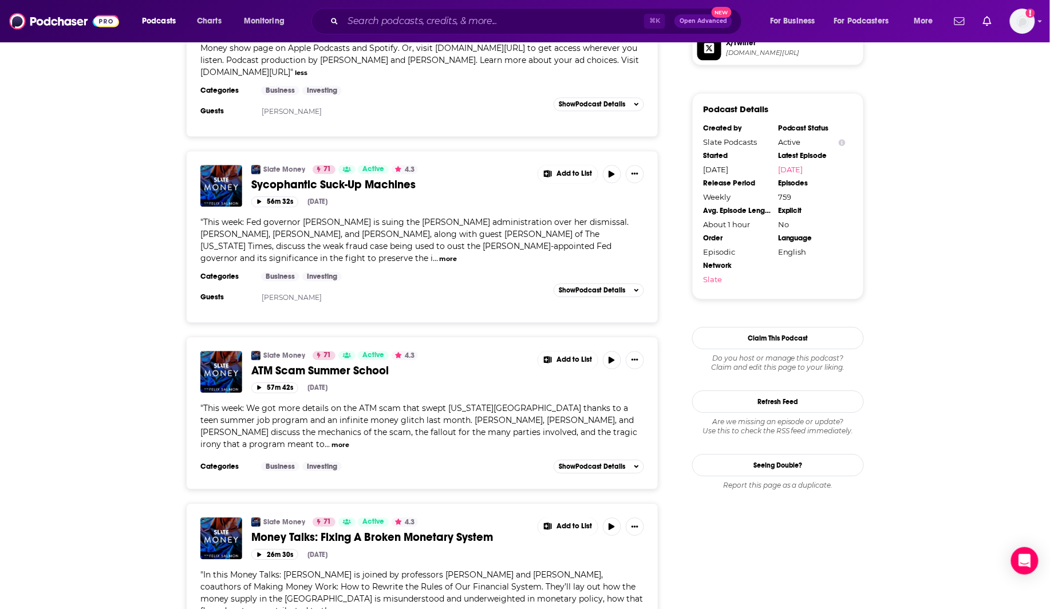
scroll to position [1175, 0]
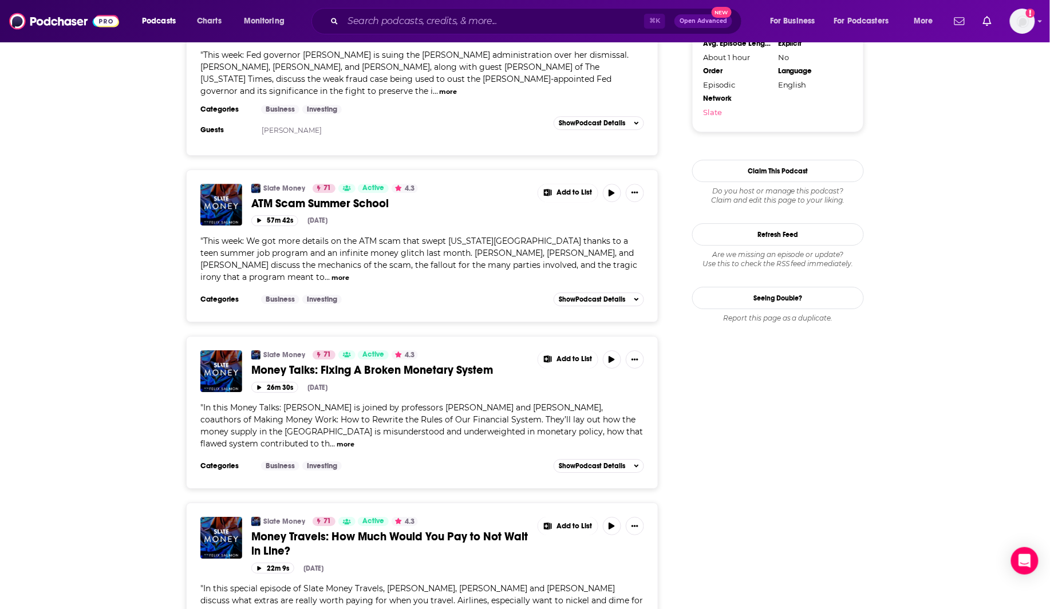
click at [342, 403] on span "In this Money Talks: Elizabeth Spiers is joined by professors Matt Sekerke and …" at bounding box center [421, 426] width 443 height 46
click at [229, 415] on div "" In this Money Talks: Elizabeth Spiers is joined by professors Matt Sekerke an…" at bounding box center [422, 426] width 444 height 48
click at [337, 440] on button "more" at bounding box center [346, 445] width 18 height 10
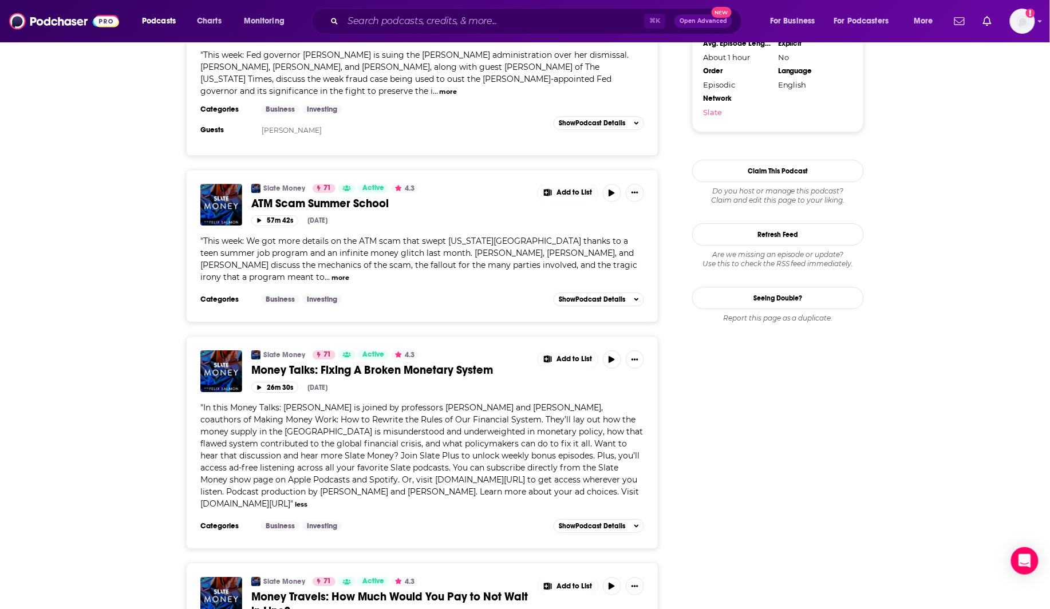
drag, startPoint x: 303, startPoint y: 401, endPoint x: 293, endPoint y: 397, distance: 10.9
click at [303, 403] on span "In this Money Talks: Elizabeth Spiers is joined by professors Matt Sekerke and …" at bounding box center [421, 456] width 443 height 106
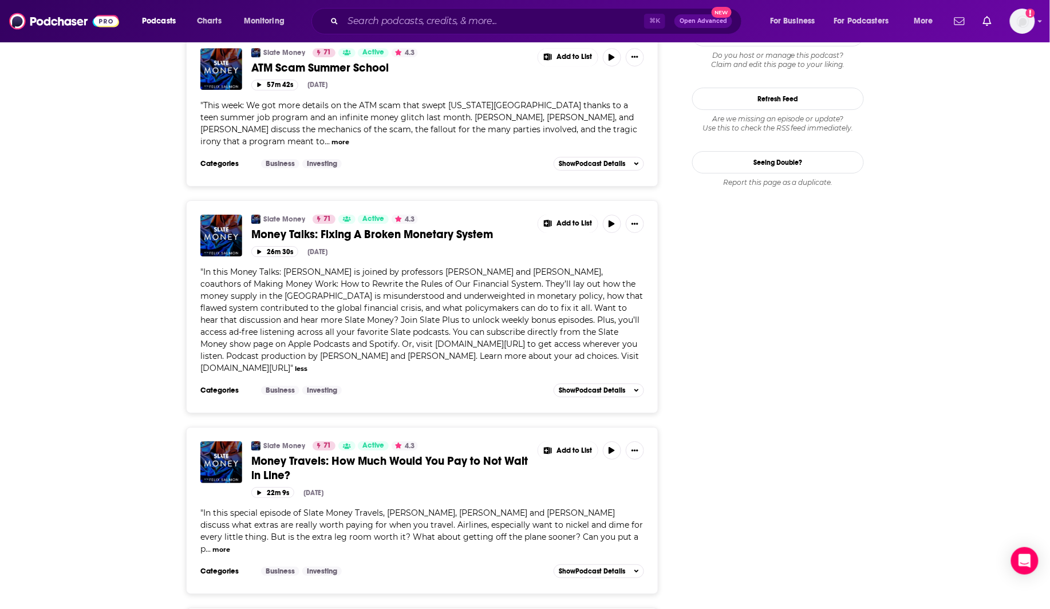
scroll to position [1478, 0]
